Goal: Task Accomplishment & Management: Manage account settings

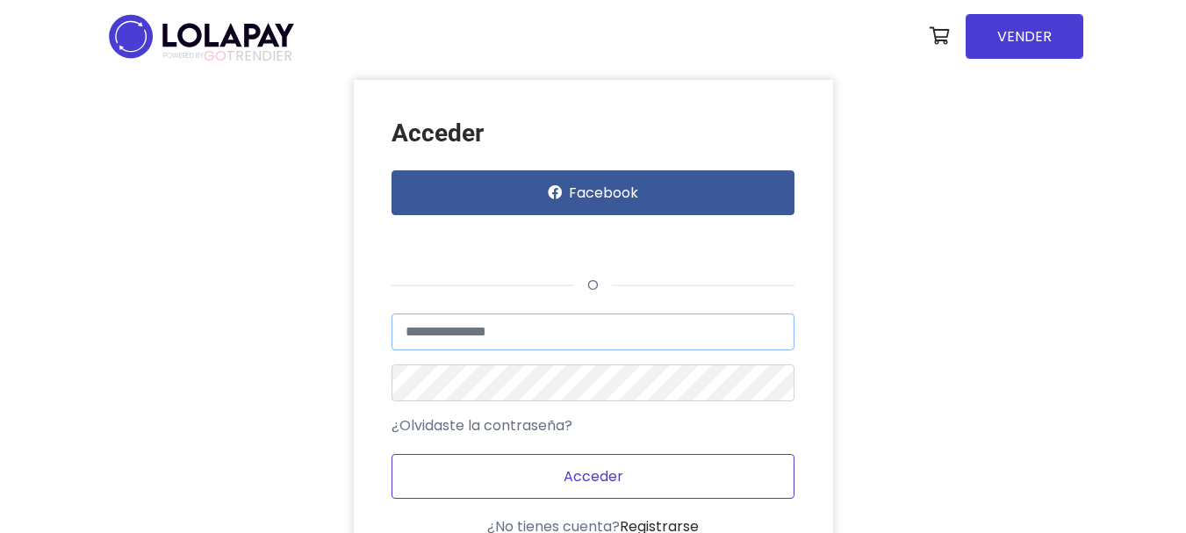
type input "**********"
click at [612, 483] on button "Acceder" at bounding box center [593, 476] width 403 height 45
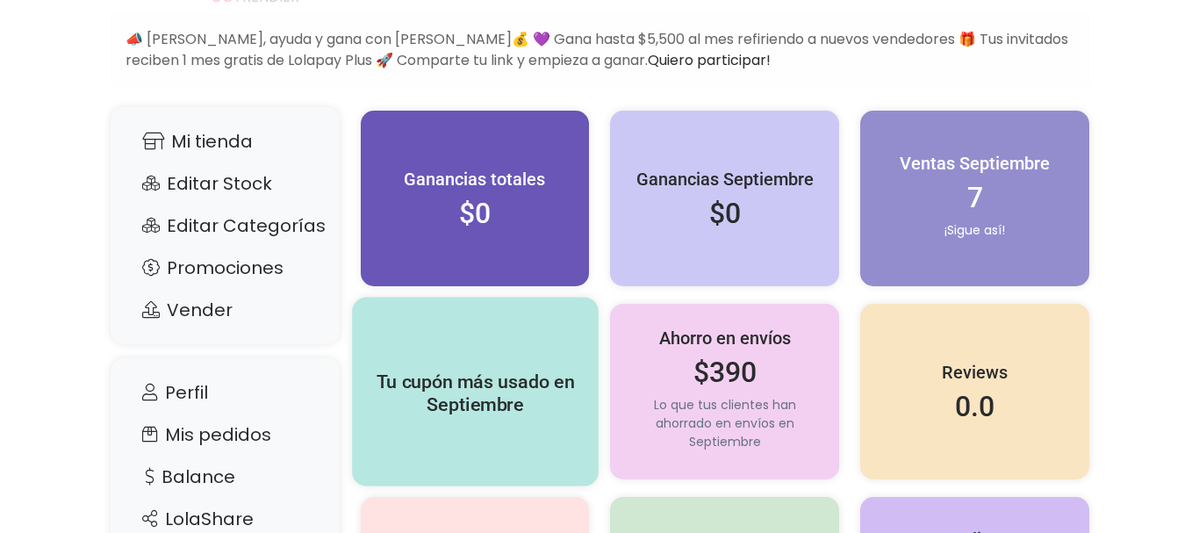
scroll to position [176, 0]
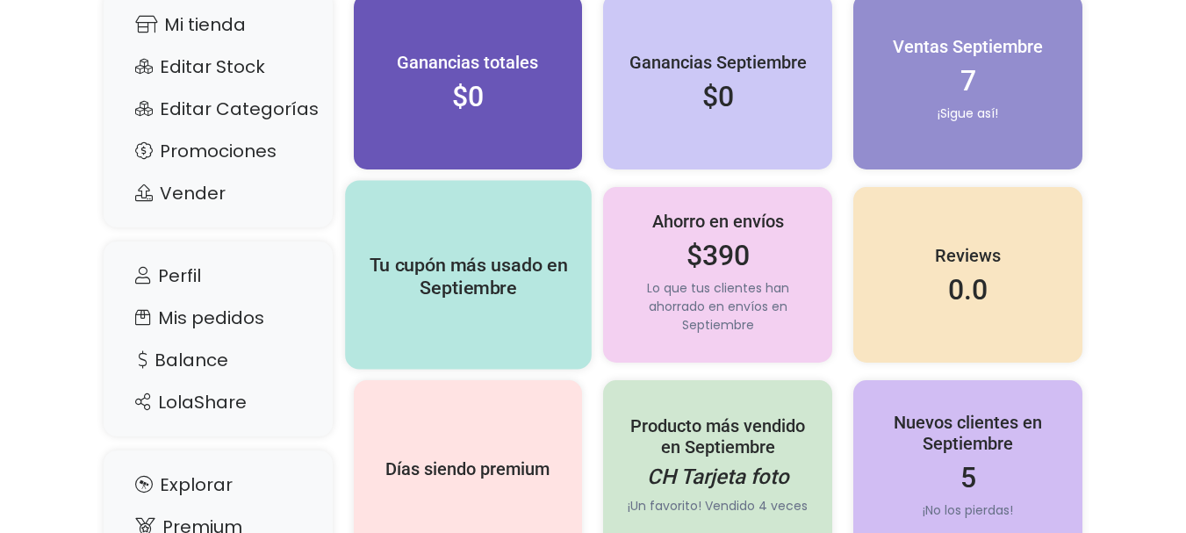
click at [435, 274] on h5 "Tu cupón más usado en Septiembre" at bounding box center [467, 277] width 209 height 46
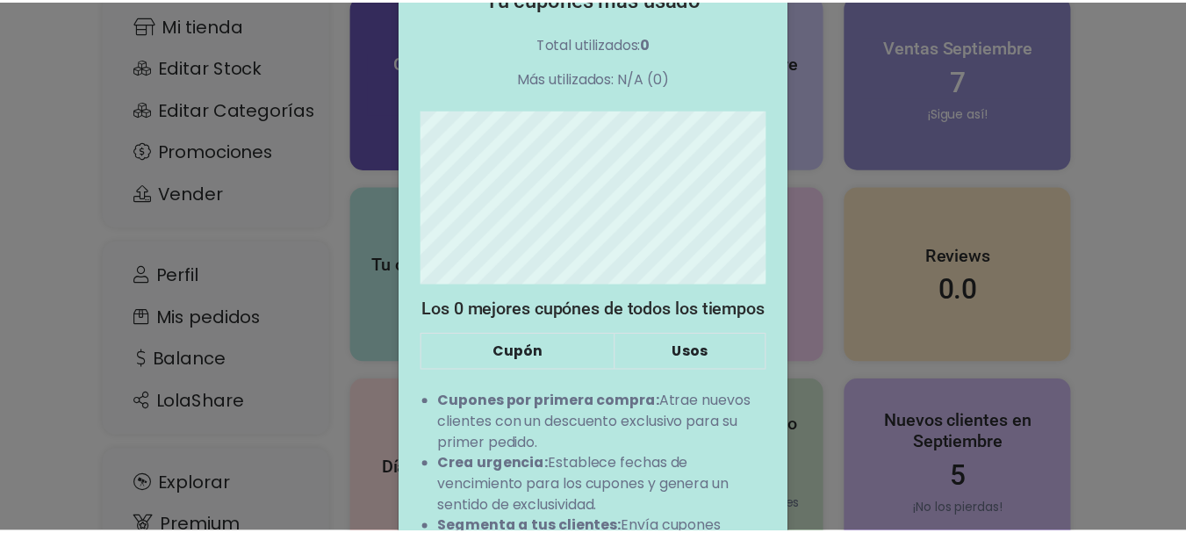
scroll to position [0, 0]
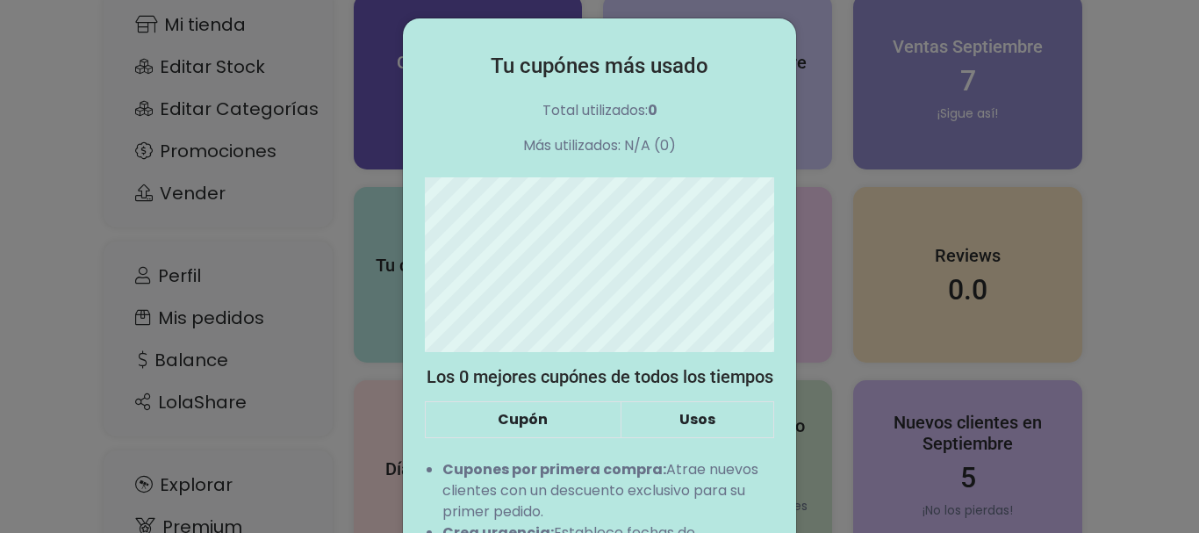
click at [75, 323] on div "Tu cupónes más usado Total utilizados: 0 Más utilizados: N/A (0) Los 0 mejores …" at bounding box center [599, 266] width 1199 height 533
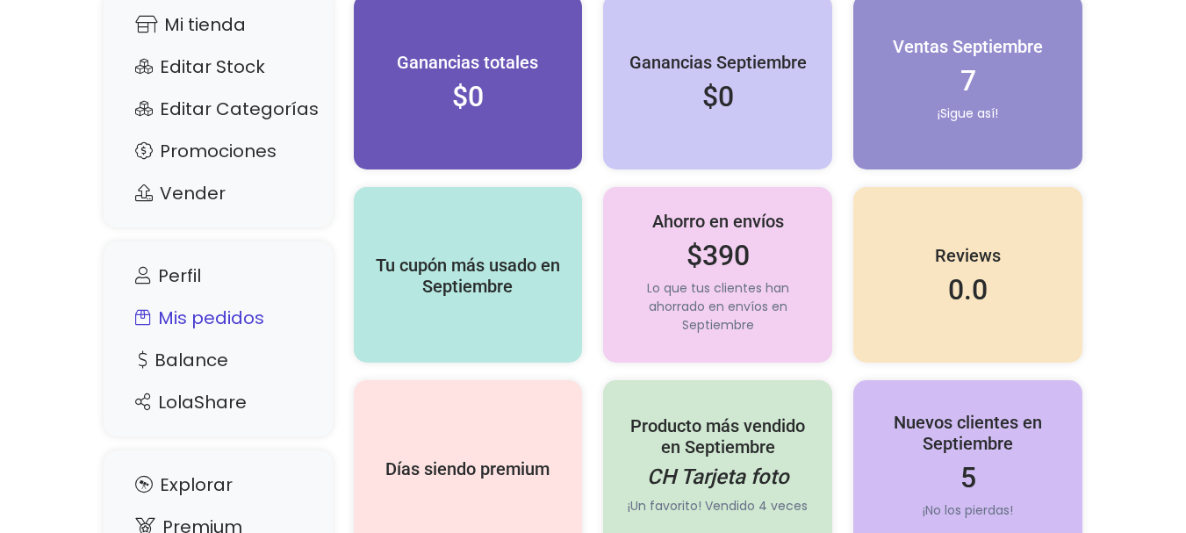
click at [198, 323] on link "Mis pedidos" at bounding box center [218, 317] width 194 height 33
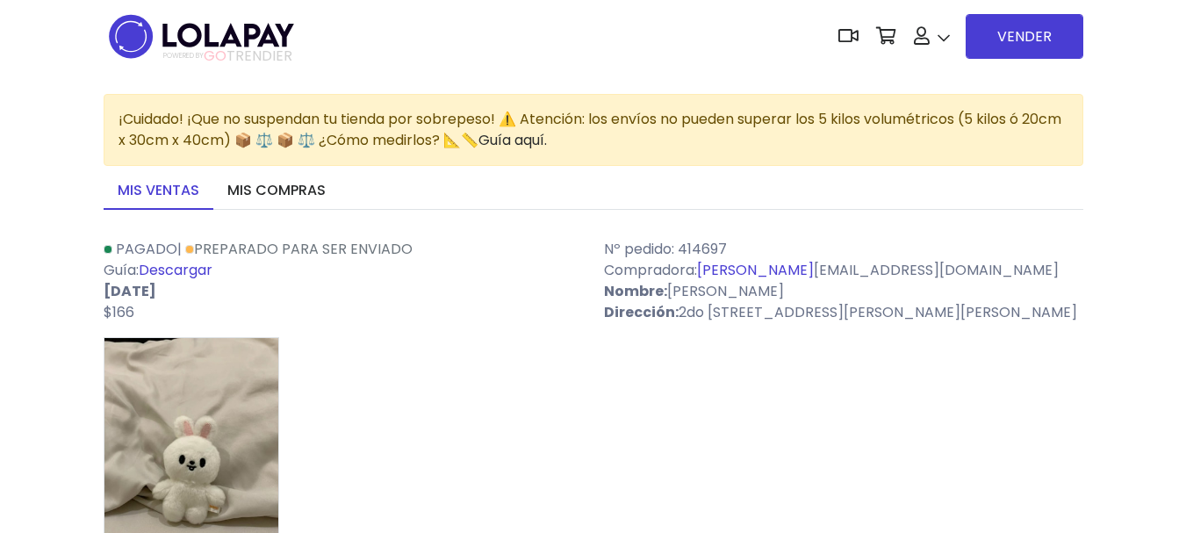
click at [188, 268] on link "Descargar" at bounding box center [176, 270] width 74 height 20
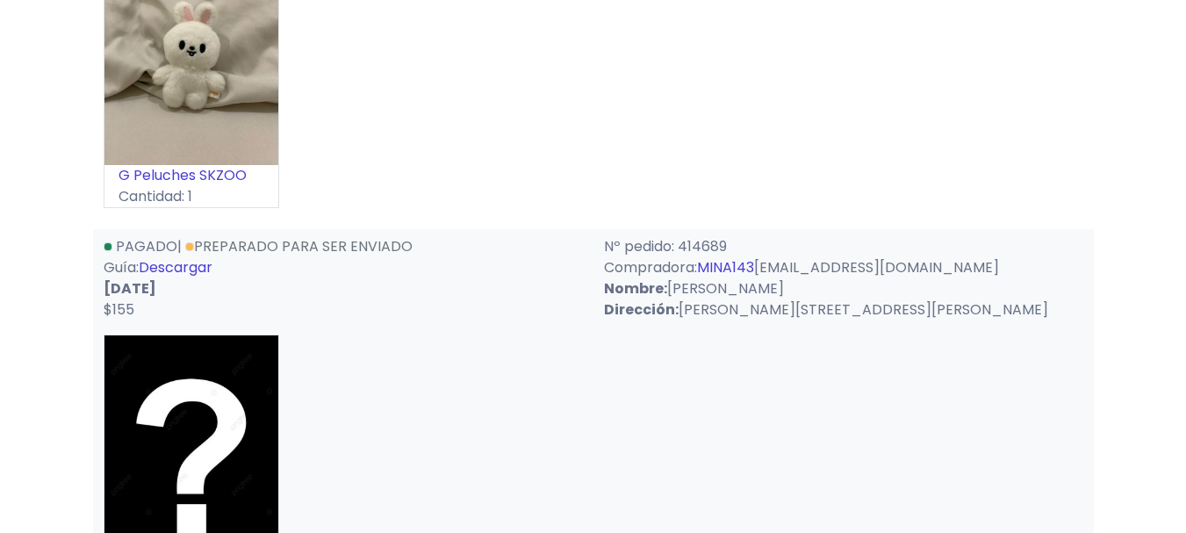
scroll to position [439, 0]
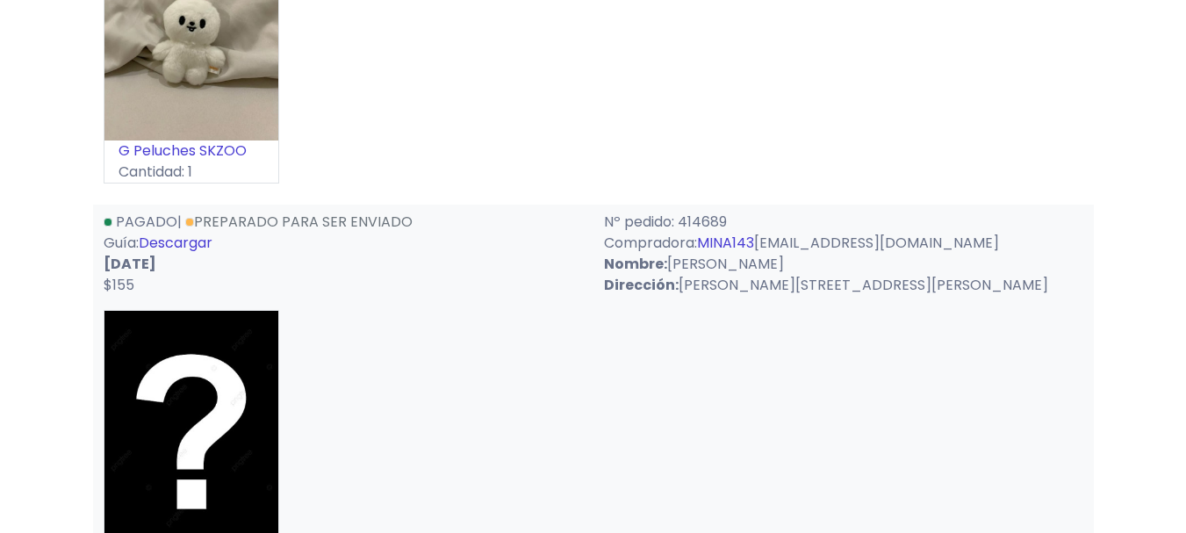
click at [203, 240] on link "Descargar" at bounding box center [176, 243] width 74 height 20
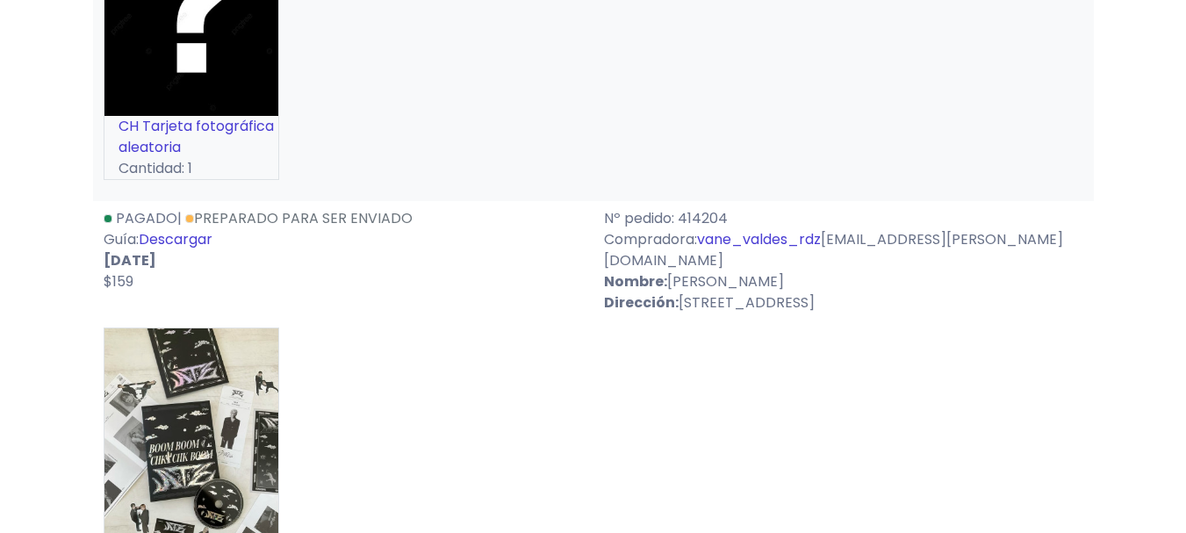
scroll to position [878, 0]
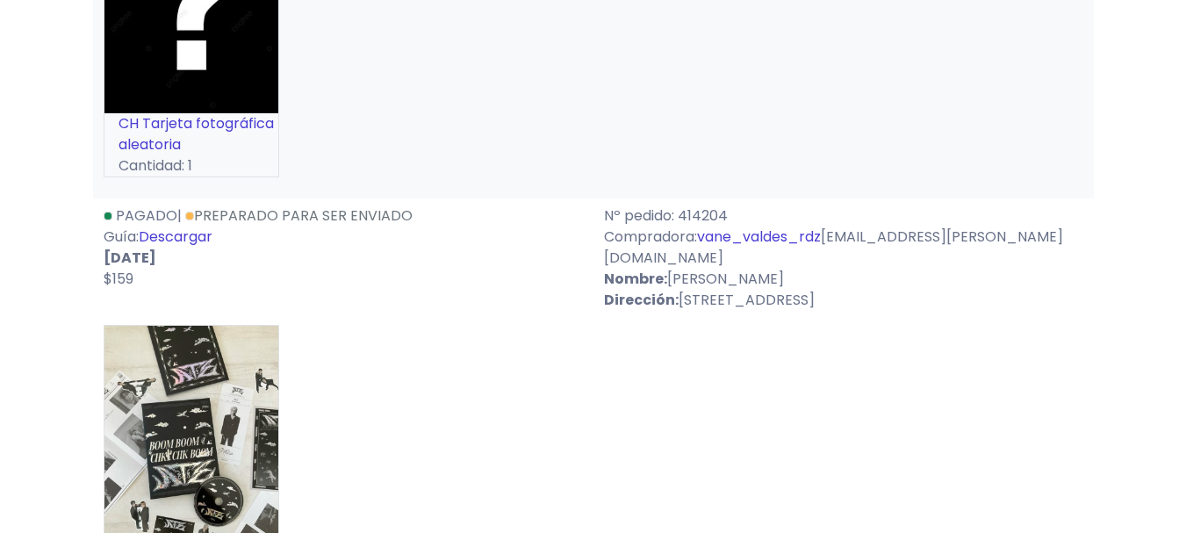
click at [194, 235] on link "Descargar" at bounding box center [176, 236] width 74 height 20
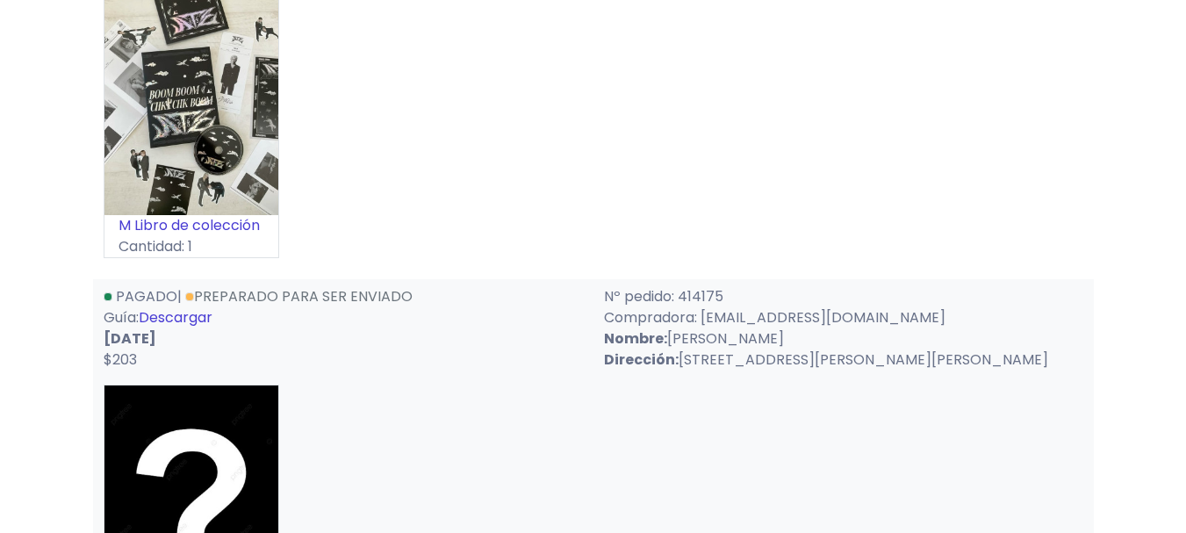
scroll to position [1492, 0]
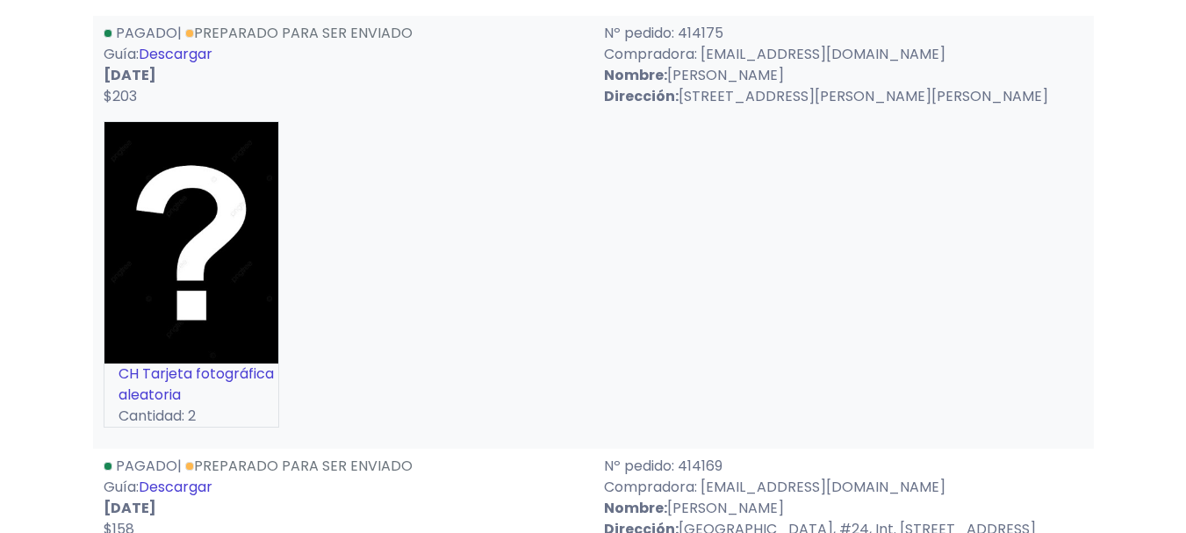
click at [195, 44] on link "Descargar" at bounding box center [176, 54] width 74 height 20
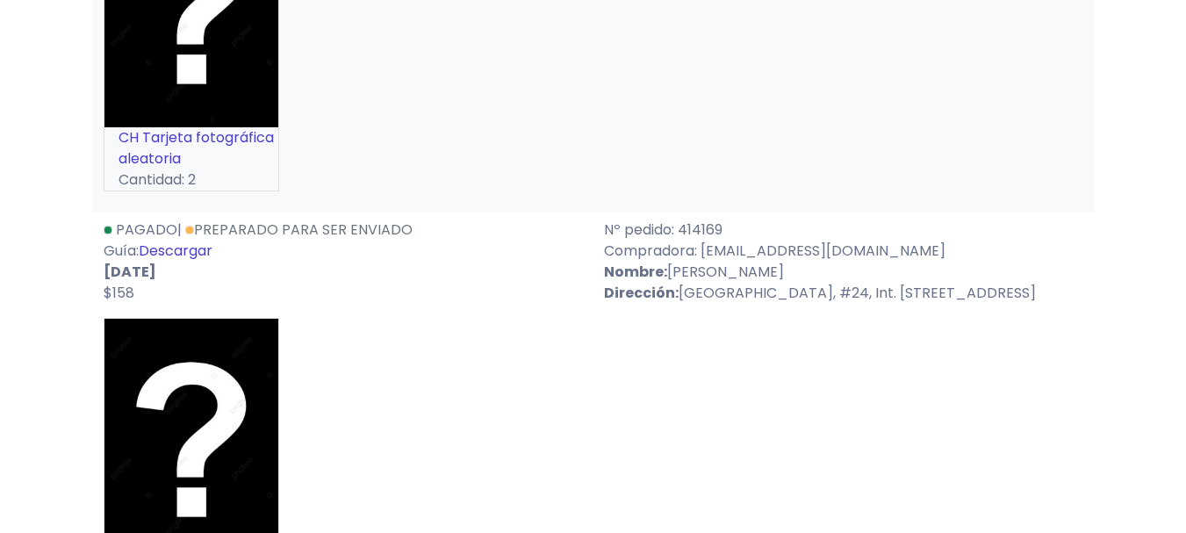
scroll to position [1756, 0]
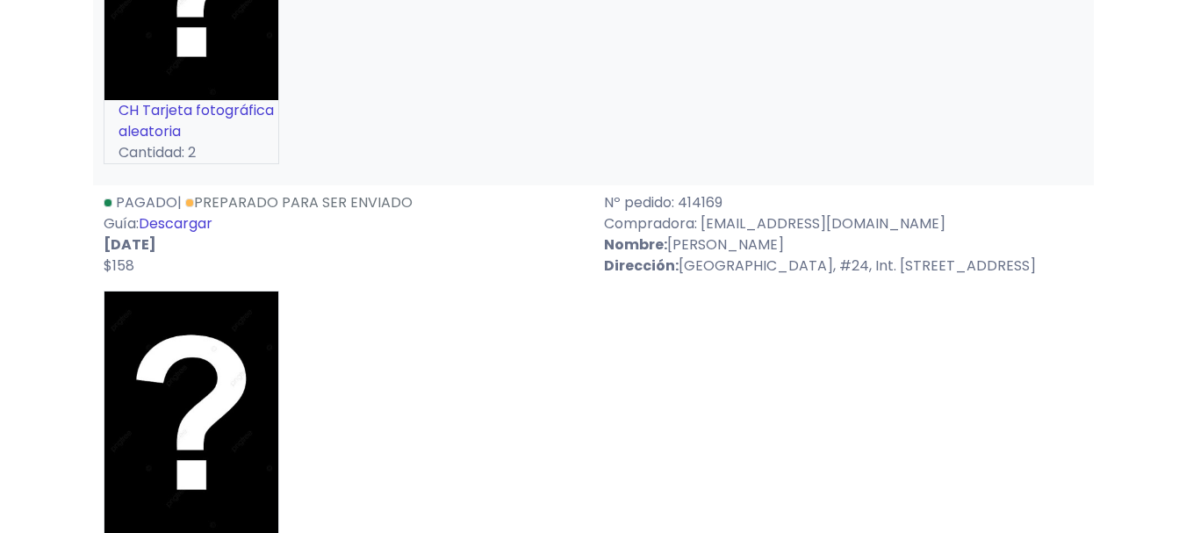
click at [212, 213] on link "Descargar" at bounding box center [176, 223] width 74 height 20
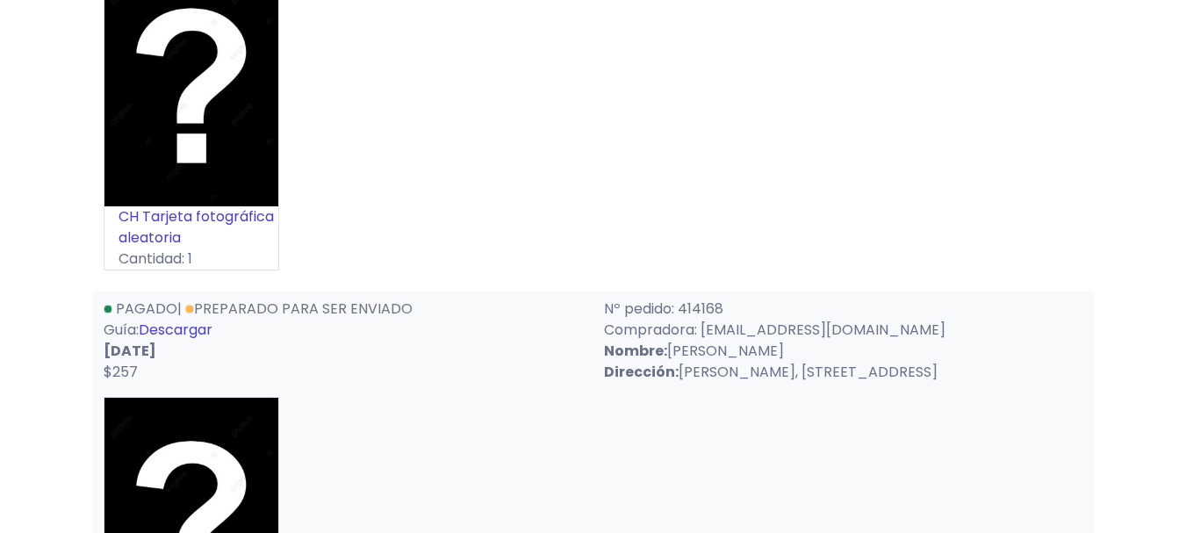
scroll to position [2107, 0]
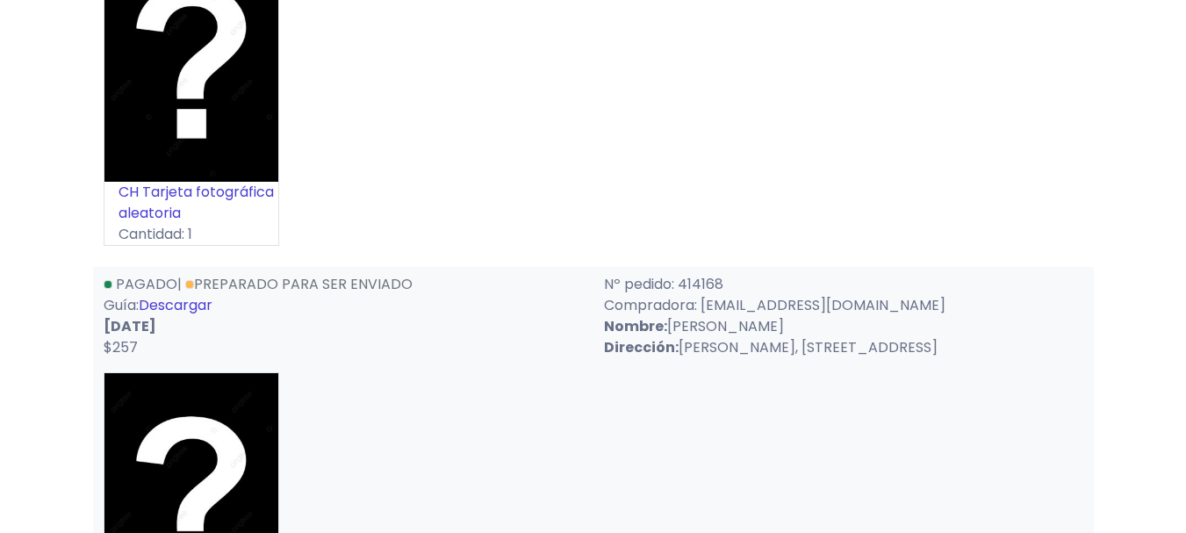
click at [212, 305] on link "Descargar" at bounding box center [176, 305] width 74 height 20
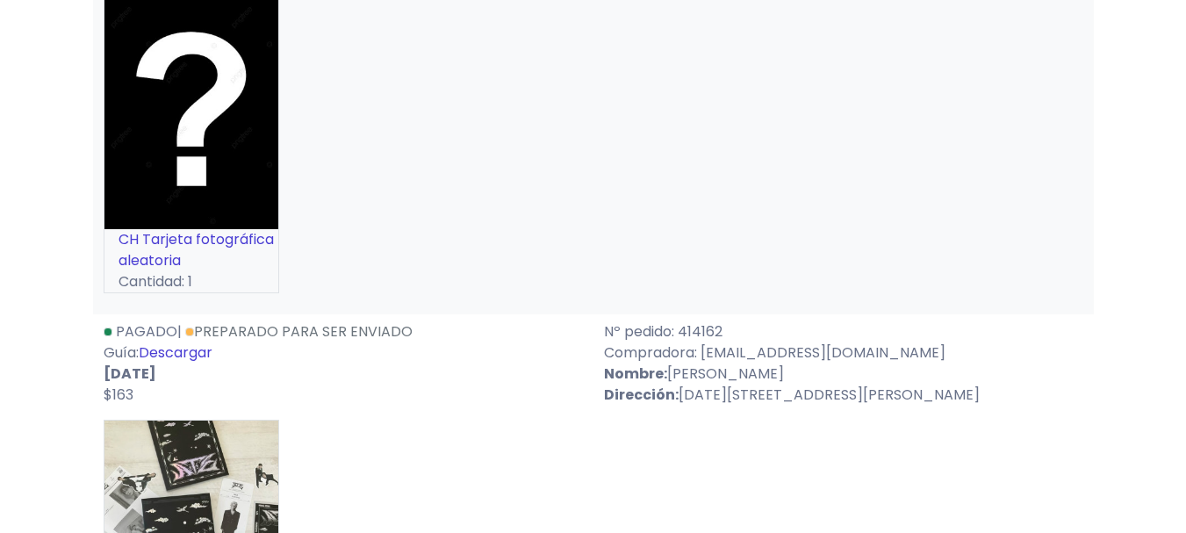
scroll to position [2546, 0]
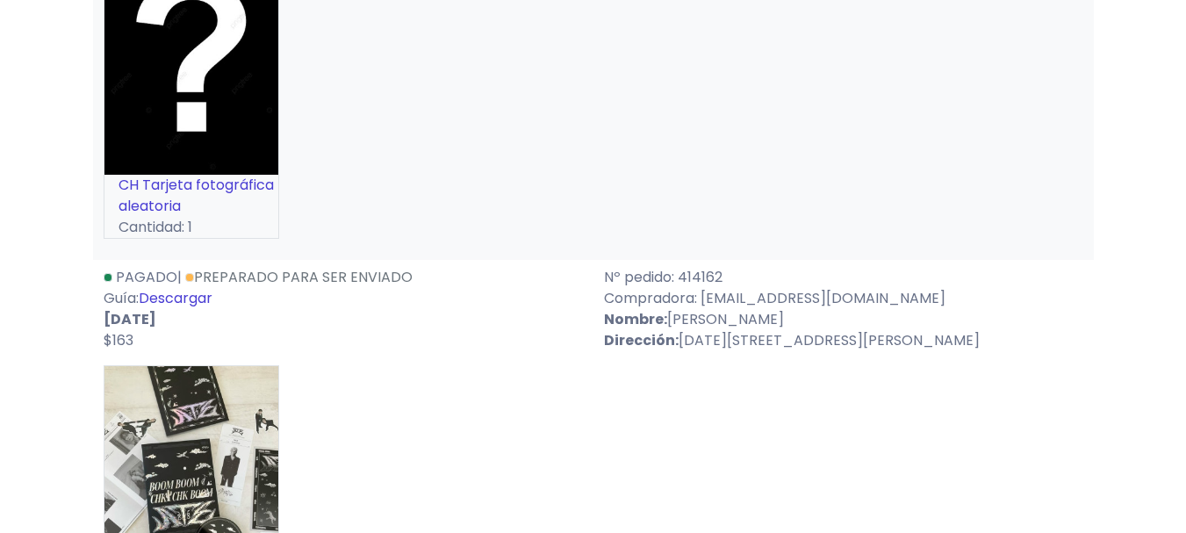
click at [205, 294] on link "Descargar" at bounding box center [176, 298] width 74 height 20
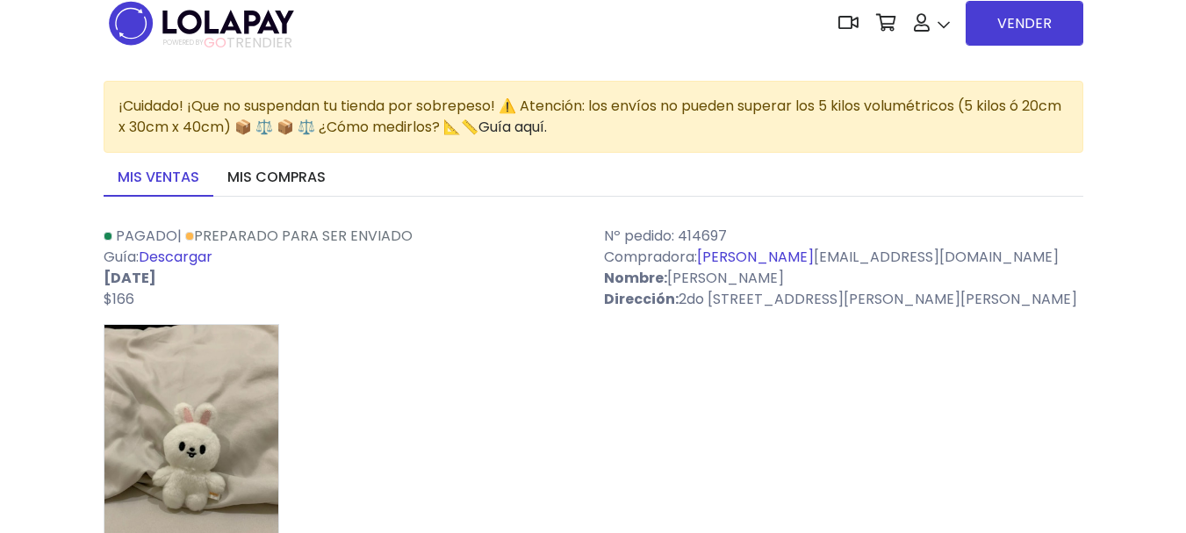
scroll to position [0, 0]
